Goal: Task Accomplishment & Management: Use online tool/utility

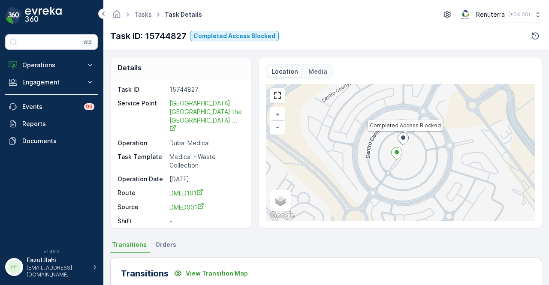
click at [357, 45] on div "Tasks Task Details Renuterra ( +04:00 ) Task ID: 15744827 Completed Access Bloc…" at bounding box center [326, 25] width 446 height 50
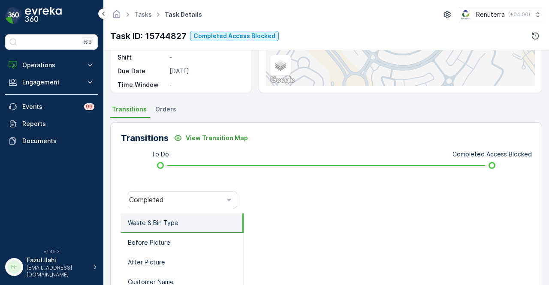
scroll to position [83, 0]
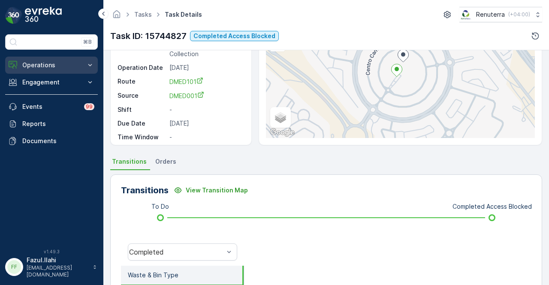
click at [44, 72] on button "Operations" at bounding box center [51, 65] width 93 height 17
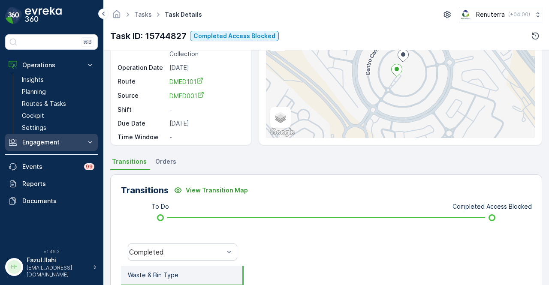
click at [57, 140] on p "Engagement" at bounding box center [51, 142] width 58 height 9
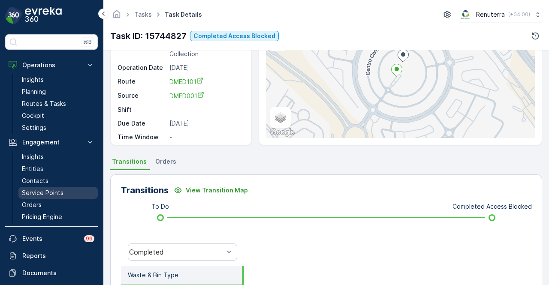
click at [54, 190] on p "Service Points" at bounding box center [43, 193] width 42 height 9
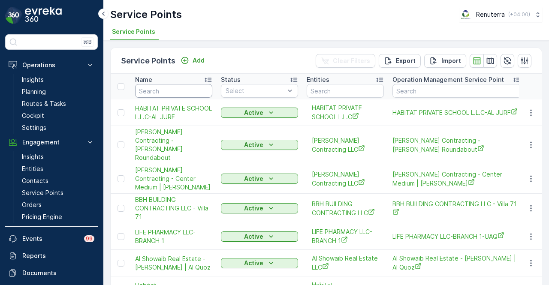
click at [190, 87] on input "text" at bounding box center [173, 91] width 77 height 14
click at [187, 90] on input "text" at bounding box center [173, 91] width 77 height 14
type input "vic"
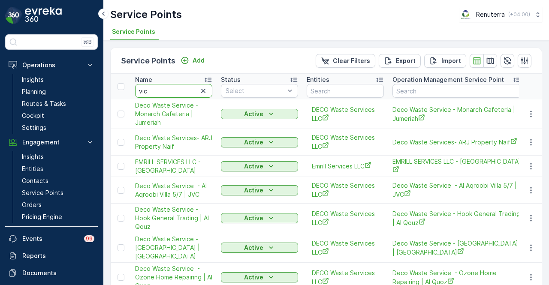
click at [187, 90] on input "vic" at bounding box center [173, 91] width 77 height 14
type input "victory"
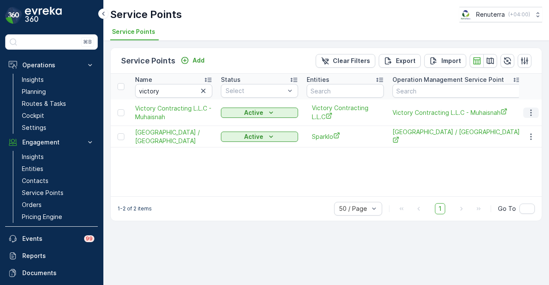
click at [536, 113] on button "button" at bounding box center [530, 113] width 15 height 10
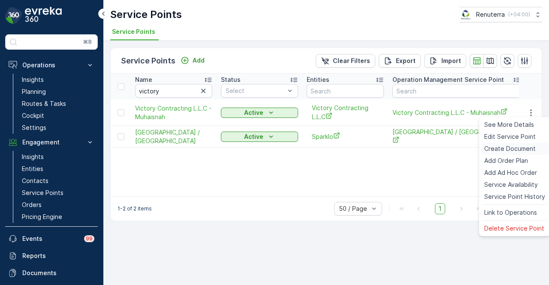
click at [529, 151] on span "Create Document" at bounding box center [509, 149] width 51 height 9
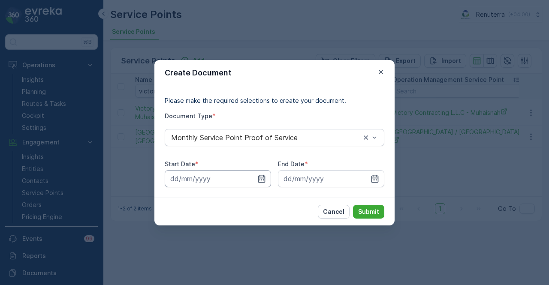
click at [266, 181] on input at bounding box center [218, 178] width 106 height 17
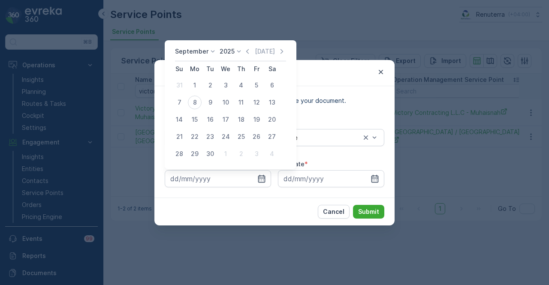
click at [245, 56] on div "September 2025 Today" at bounding box center [230, 54] width 111 height 14
click at [244, 48] on icon "button" at bounding box center [247, 51] width 9 height 9
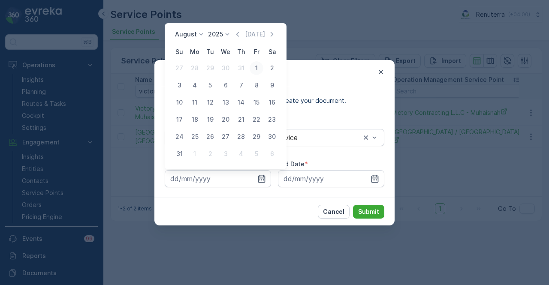
click at [253, 71] on div "1" at bounding box center [257, 68] width 14 height 14
type input "01.08.2025"
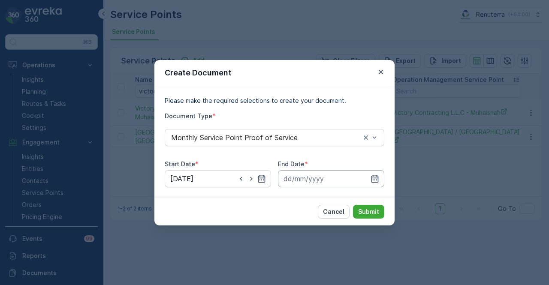
click at [379, 173] on input at bounding box center [331, 178] width 106 height 17
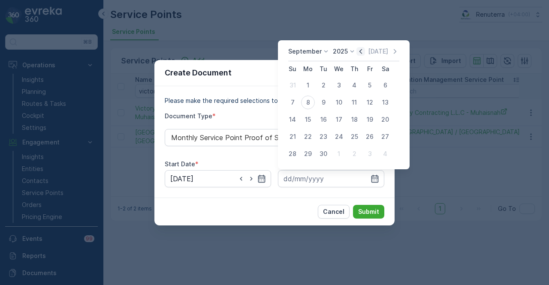
click at [362, 53] on icon "button" at bounding box center [360, 51] width 9 height 9
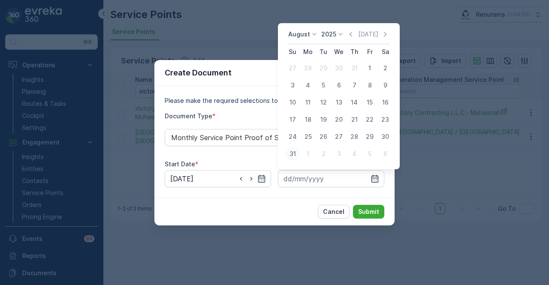
click at [295, 154] on div "31" at bounding box center [293, 154] width 14 height 14
type input "31.08.2025"
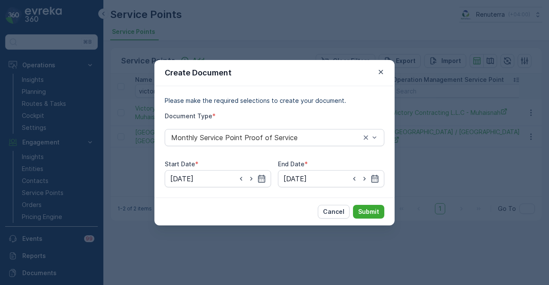
click at [390, 211] on div "Cancel Submit" at bounding box center [274, 212] width 240 height 28
click at [384, 212] on div "Cancel Submit" at bounding box center [274, 212] width 240 height 28
click at [376, 213] on p "Submit" at bounding box center [368, 212] width 21 height 9
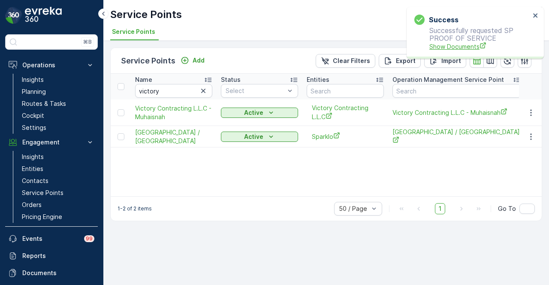
click at [456, 45] on span "Show Documents" at bounding box center [479, 46] width 101 height 9
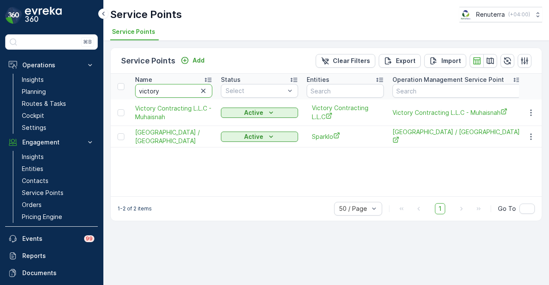
click at [167, 90] on input "victory" at bounding box center [173, 91] width 77 height 14
type input "v"
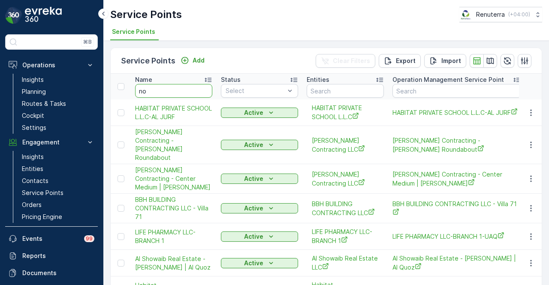
type input "noo"
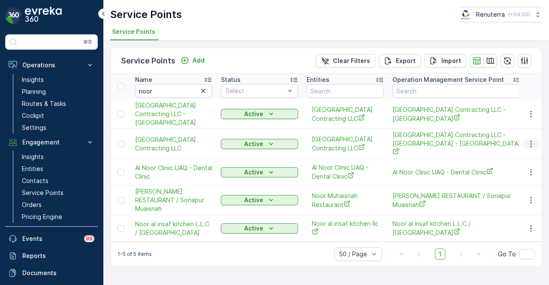
click at [527, 141] on icon "button" at bounding box center [531, 144] width 9 height 9
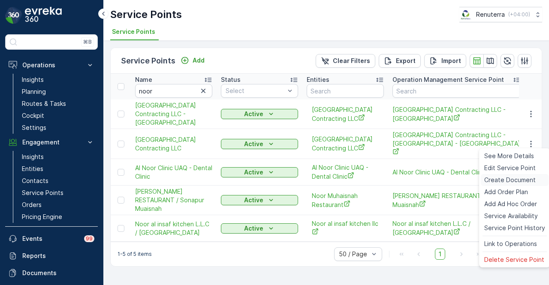
click at [515, 180] on span "Create Document" at bounding box center [509, 180] width 51 height 9
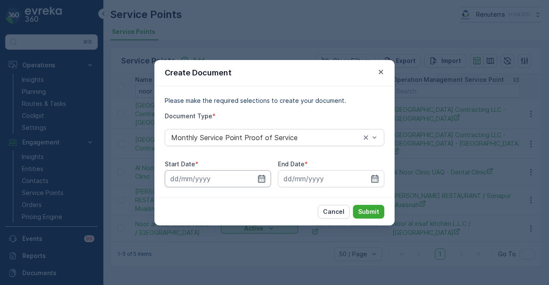
click at [267, 179] on input at bounding box center [218, 178] width 106 height 17
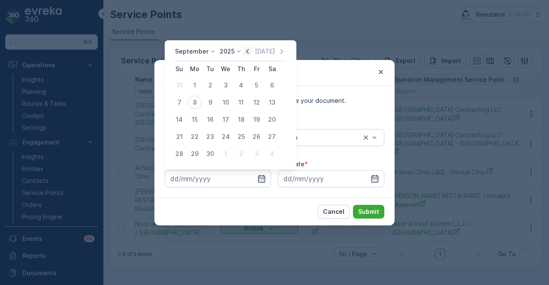
click at [250, 53] on icon "button" at bounding box center [247, 51] width 9 height 9
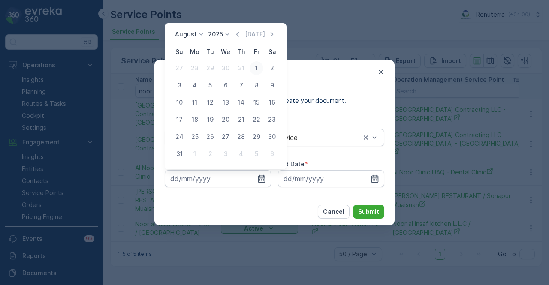
click at [255, 71] on div "1" at bounding box center [257, 68] width 14 height 14
type input "01.08.2025"
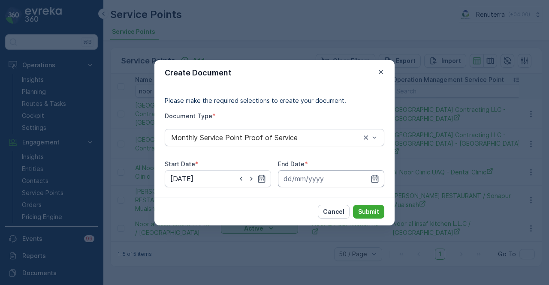
click at [380, 182] on input at bounding box center [331, 178] width 106 height 17
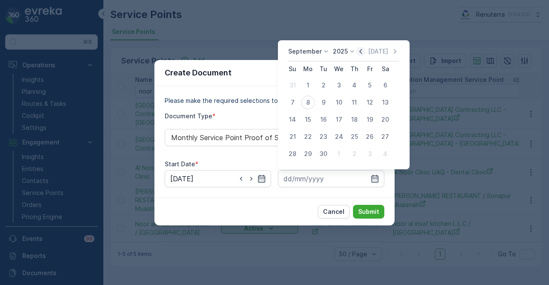
click at [356, 50] on icon "button" at bounding box center [360, 51] width 9 height 9
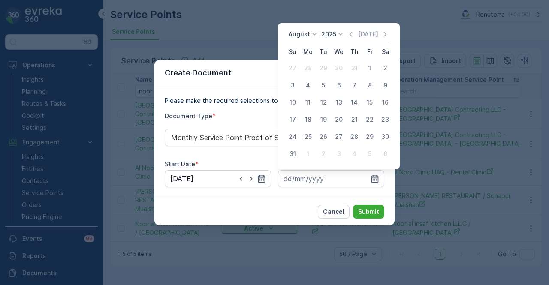
drag, startPoint x: 295, startPoint y: 154, endPoint x: 345, endPoint y: 190, distance: 62.4
click at [296, 155] on div "31" at bounding box center [293, 154] width 14 height 14
type input "31.08.2025"
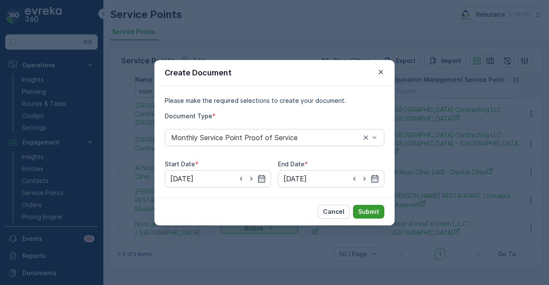
click at [364, 208] on p "Submit" at bounding box center [368, 212] width 21 height 9
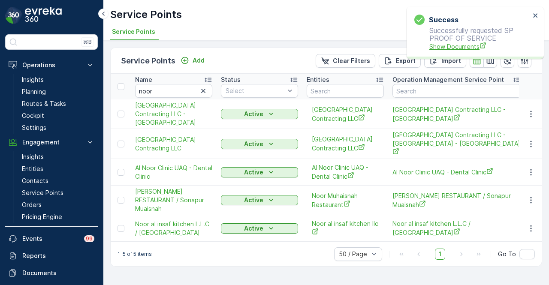
click at [447, 50] on span "Show Documents" at bounding box center [479, 46] width 101 height 9
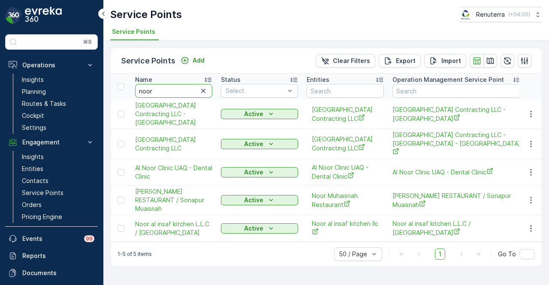
click at [170, 93] on input "noor" at bounding box center [173, 91] width 77 height 14
type input "n"
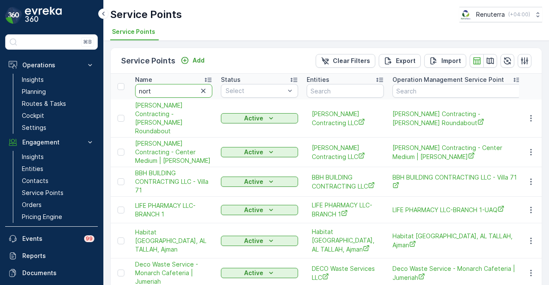
type input "north"
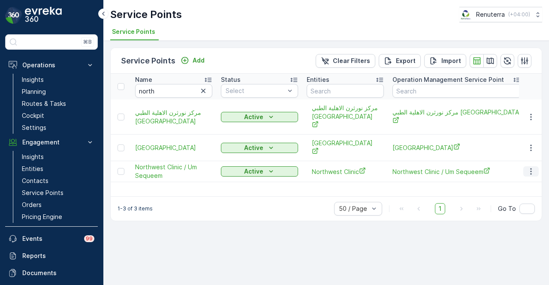
click at [531, 174] on icon "button" at bounding box center [530, 172] width 1 height 6
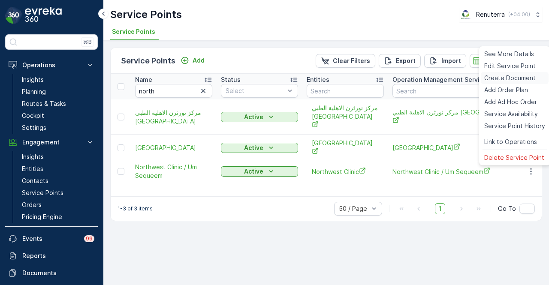
click at [522, 76] on span "Create Document" at bounding box center [509, 78] width 51 height 9
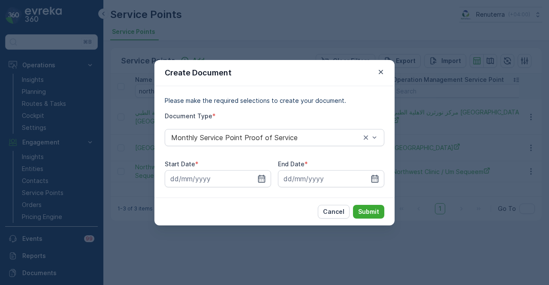
drag, startPoint x: 263, startPoint y: 176, endPoint x: 247, endPoint y: 96, distance: 81.3
click at [262, 174] on div at bounding box center [218, 178] width 106 height 17
drag, startPoint x: 260, startPoint y: 176, endPoint x: 265, endPoint y: 109, distance: 67.1
click at [260, 174] on div at bounding box center [218, 178] width 106 height 17
click at [261, 185] on input at bounding box center [218, 178] width 106 height 17
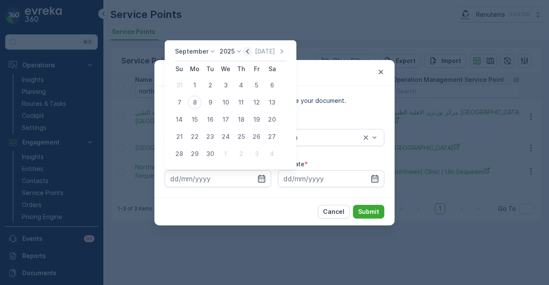
click at [247, 53] on icon "button" at bounding box center [247, 51] width 9 height 9
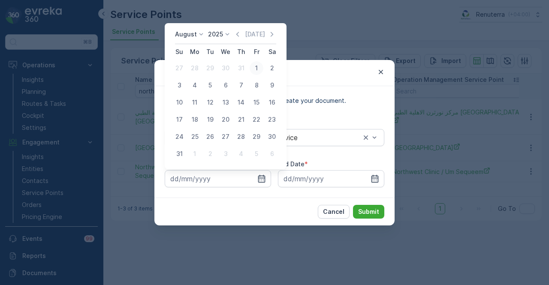
click at [261, 70] on div "1" at bounding box center [257, 68] width 14 height 14
type input "01.08.2025"
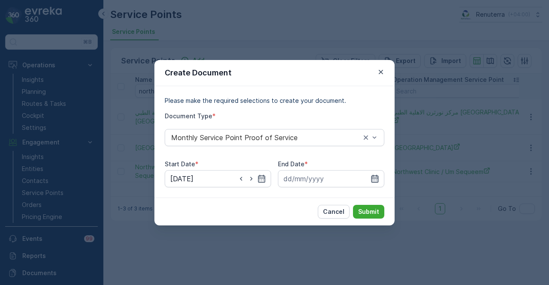
click at [377, 180] on icon "button" at bounding box center [374, 179] width 9 height 9
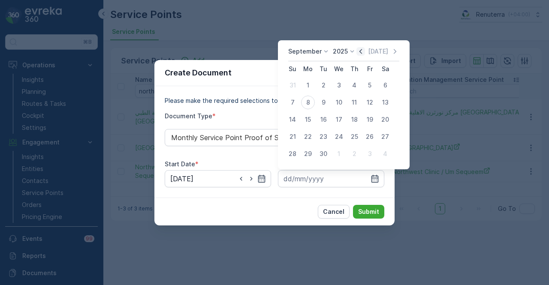
click at [361, 53] on icon "button" at bounding box center [360, 51] width 9 height 9
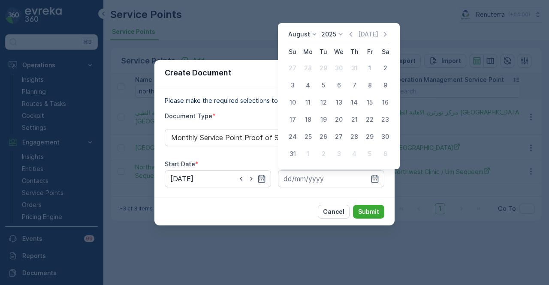
drag, startPoint x: 295, startPoint y: 155, endPoint x: 297, endPoint y: 160, distance: 5.2
click at [295, 157] on div "31" at bounding box center [293, 154] width 14 height 14
type input "31.08.2025"
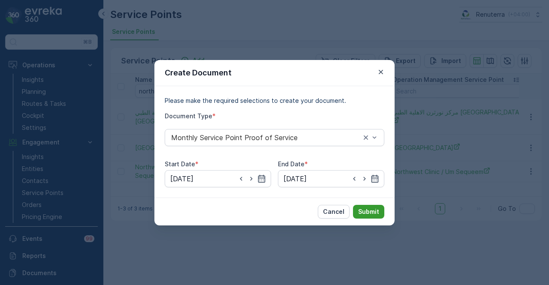
click at [364, 213] on p "Submit" at bounding box center [368, 212] width 21 height 9
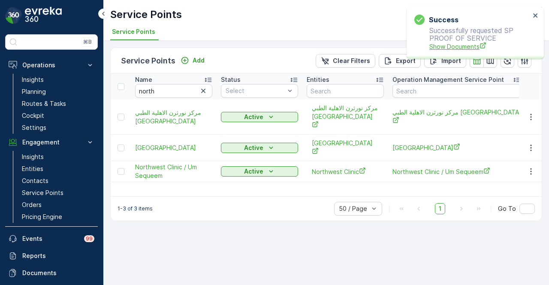
click at [454, 49] on span "Show Documents" at bounding box center [479, 46] width 101 height 9
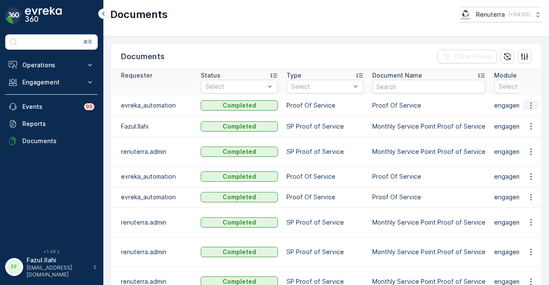
click at [527, 105] on icon "button" at bounding box center [531, 105] width 9 height 9
click at [522, 117] on span "See Details" at bounding box center [528, 117] width 33 height 9
click at [531, 127] on icon "button" at bounding box center [531, 126] width 9 height 9
click at [530, 135] on span "See Details" at bounding box center [528, 138] width 33 height 9
click at [524, 129] on button "button" at bounding box center [530, 126] width 15 height 10
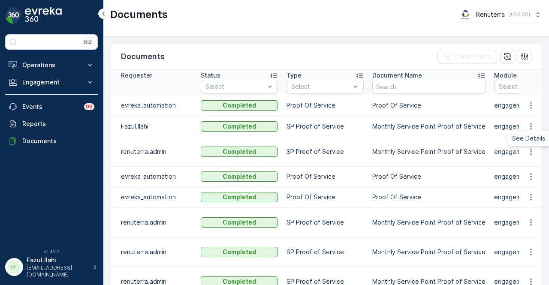
click at [519, 142] on span "See Details" at bounding box center [528, 138] width 33 height 9
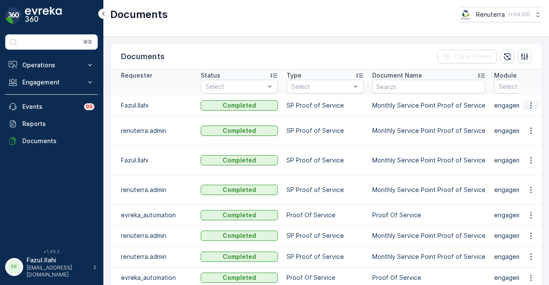
click at [531, 106] on icon "button" at bounding box center [531, 105] width 9 height 9
click at [530, 122] on span "See Details" at bounding box center [528, 117] width 33 height 9
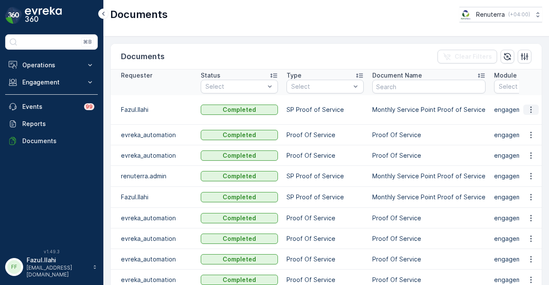
click at [531, 110] on icon "button" at bounding box center [531, 109] width 9 height 9
click at [532, 120] on span "See Details" at bounding box center [528, 121] width 33 height 9
click at [528, 193] on icon "button" at bounding box center [531, 197] width 9 height 9
click at [526, 208] on span "See Details" at bounding box center [528, 209] width 33 height 9
